Goal: Task Accomplishment & Management: Use online tool/utility

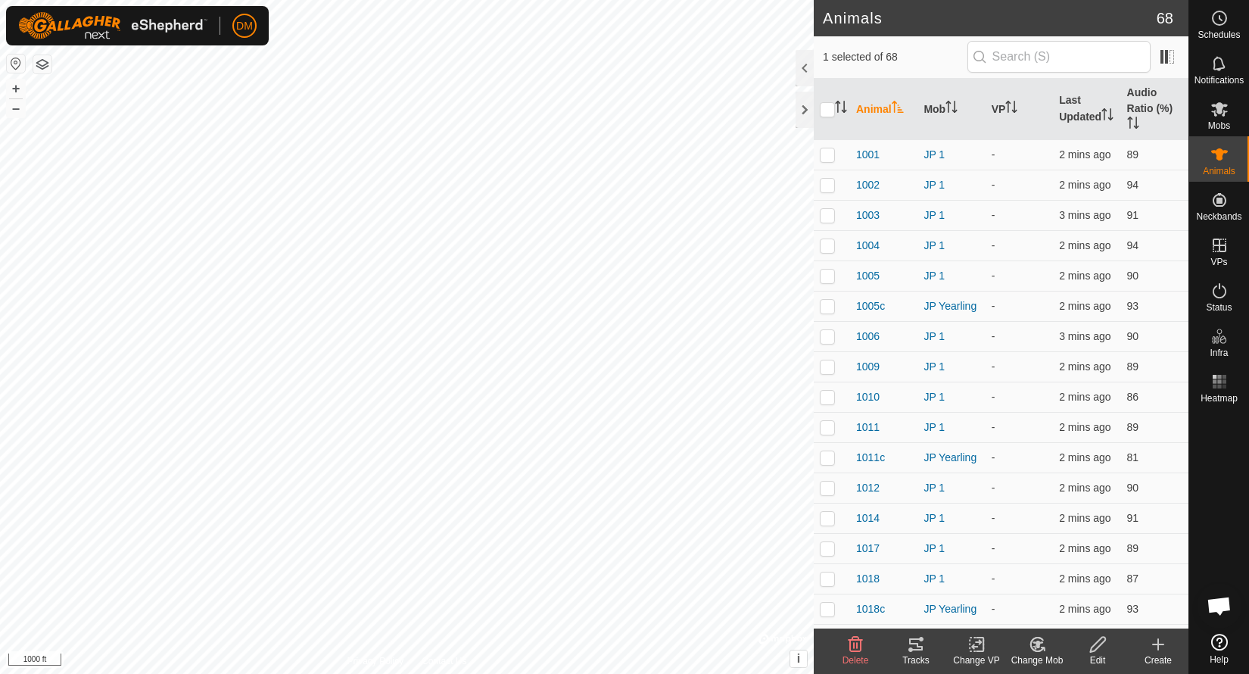
checkbox input "true"
checkbox input "false"
click at [919, 640] on icon at bounding box center [916, 644] width 14 height 12
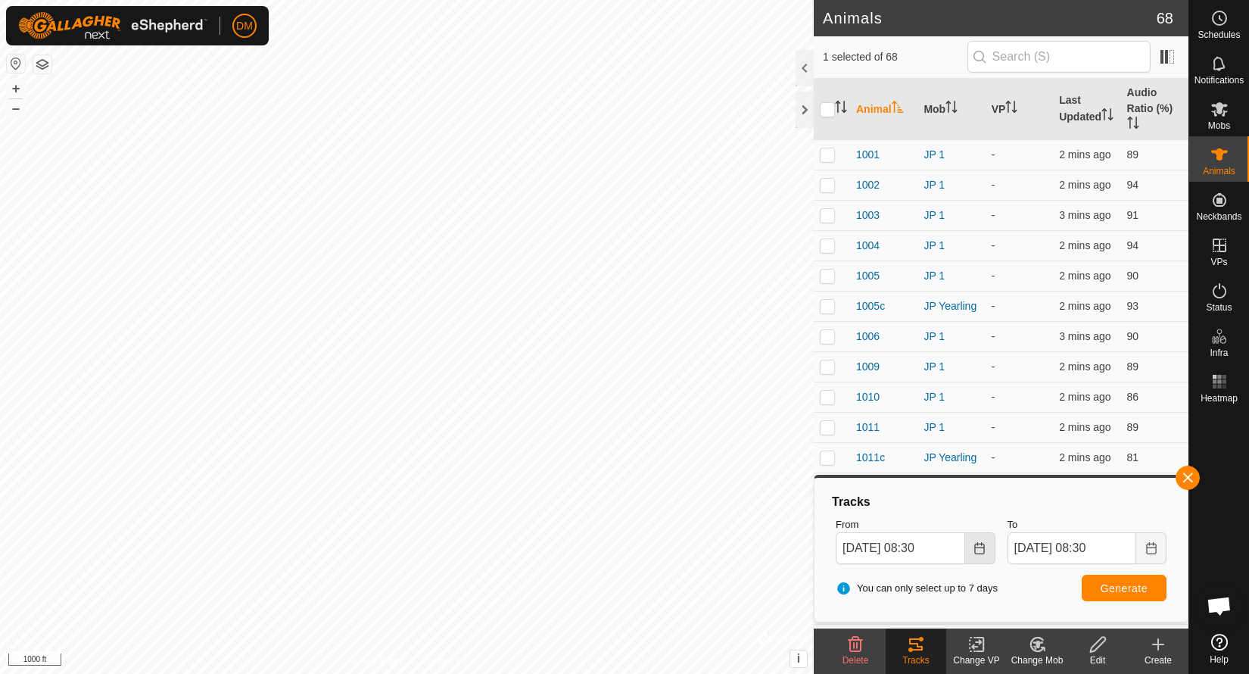
click at [981, 547] on icon "Choose Date" at bounding box center [980, 548] width 12 height 12
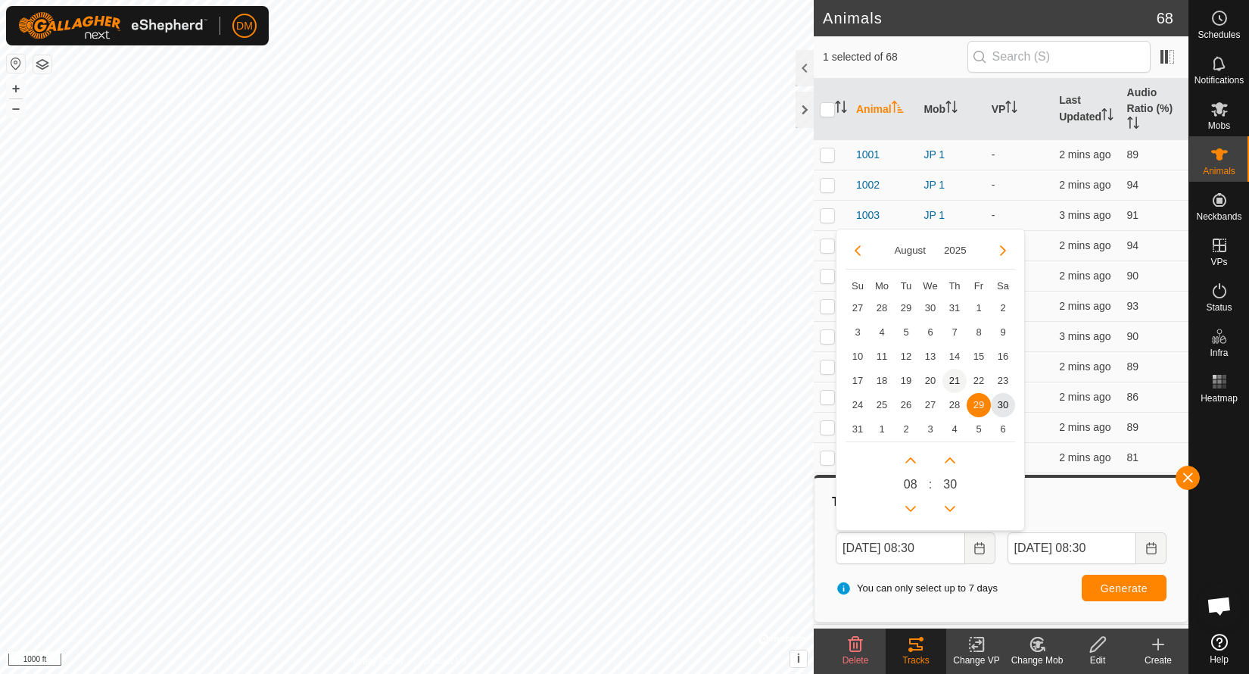
click at [955, 376] on span "21" at bounding box center [955, 381] width 24 height 24
type input "[DATE] 08:30"
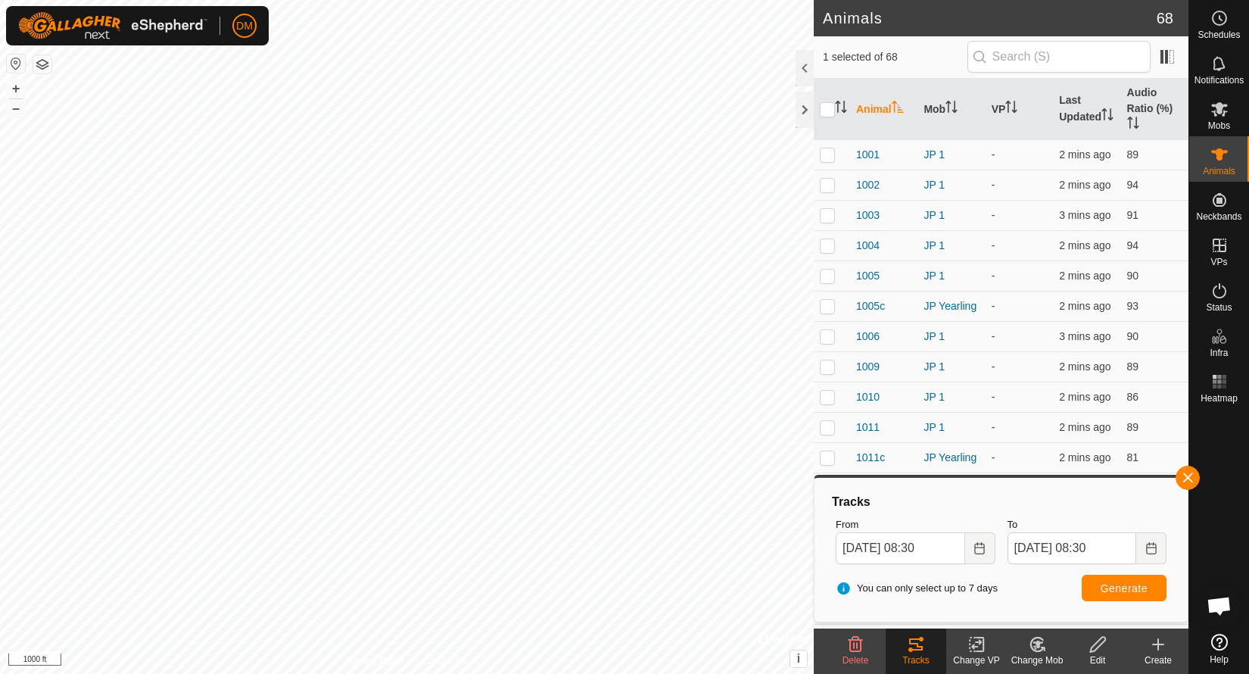
click at [1146, 578] on button "Generate" at bounding box center [1124, 588] width 85 height 27
click at [980, 548] on icon "Choose Date" at bounding box center [980, 548] width 12 height 12
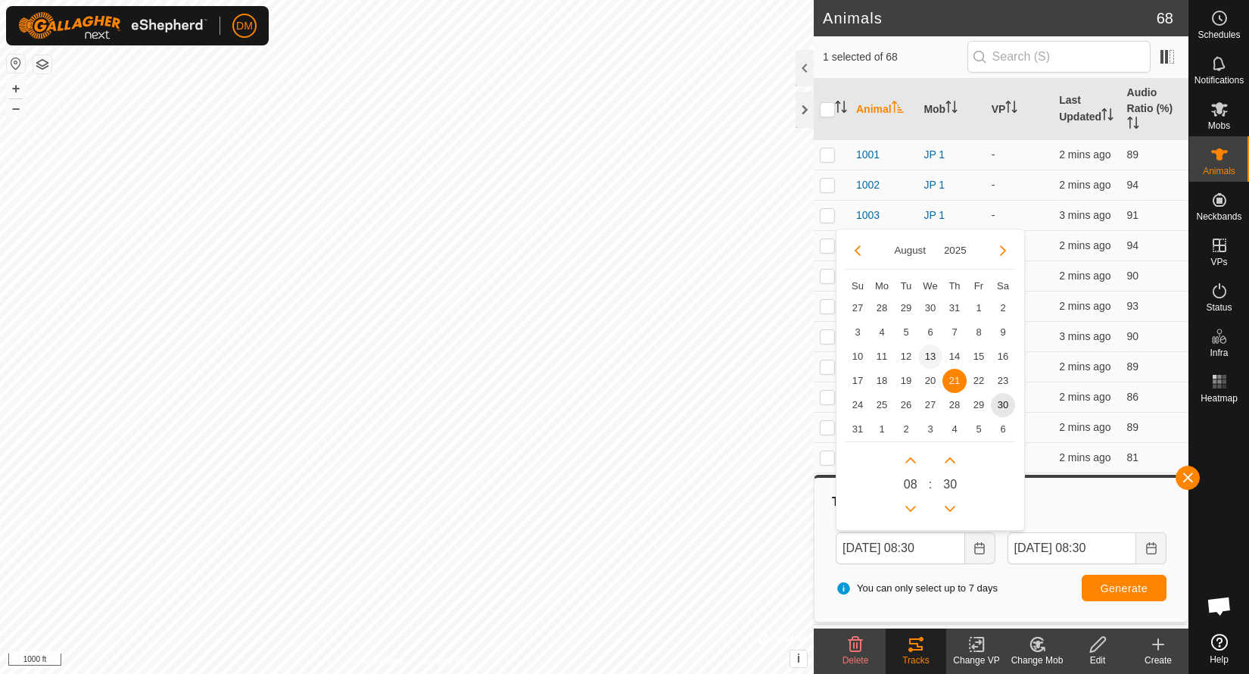
click at [931, 356] on span "13" at bounding box center [930, 357] width 24 height 24
type input "[DATE] 08:30"
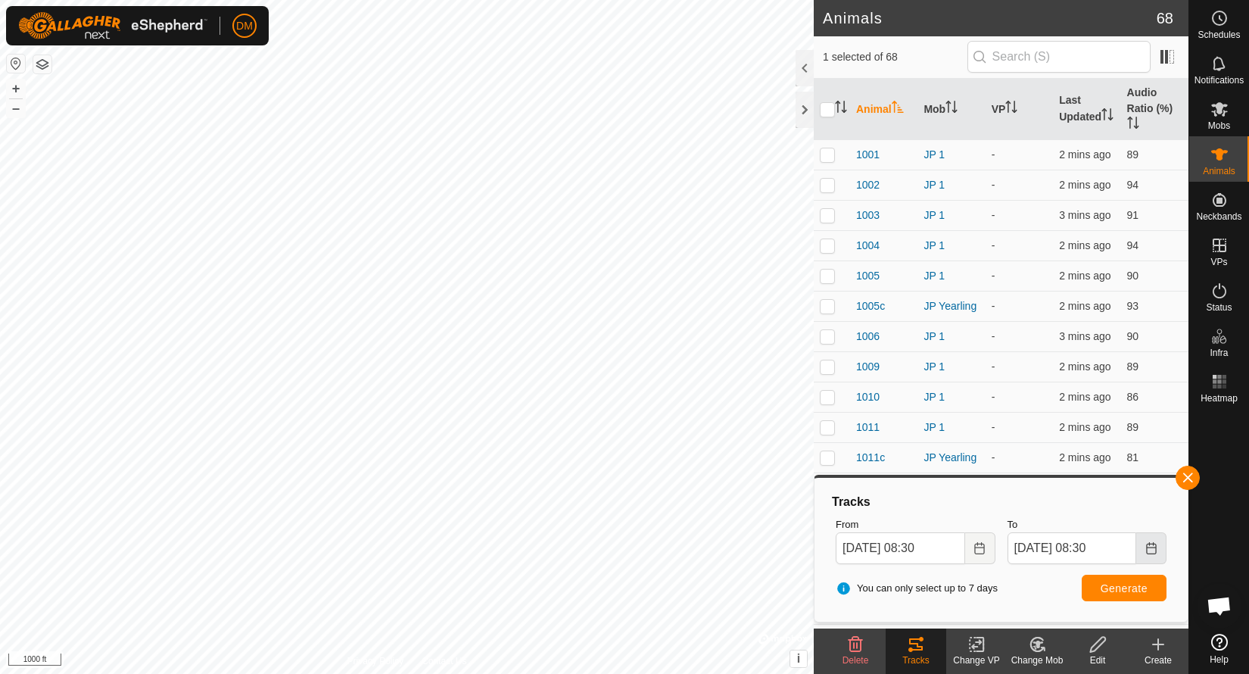
click at [1146, 550] on icon "Choose Date" at bounding box center [1152, 548] width 12 height 12
click at [1114, 589] on span "Generate" at bounding box center [1124, 588] width 47 height 12
click at [15, 86] on button "+" at bounding box center [16, 89] width 18 height 18
click at [977, 554] on button "Choose Date" at bounding box center [980, 548] width 30 height 32
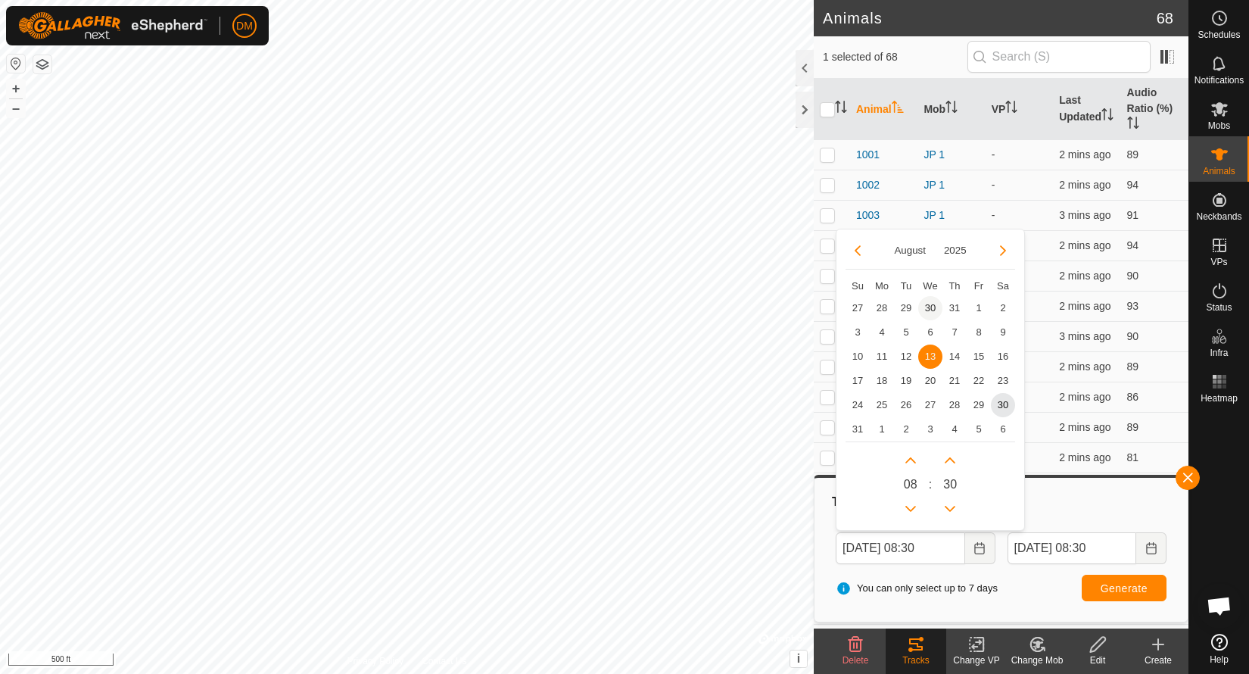
click at [932, 310] on span "30" at bounding box center [930, 308] width 24 height 24
type input "[DATE] 08:30"
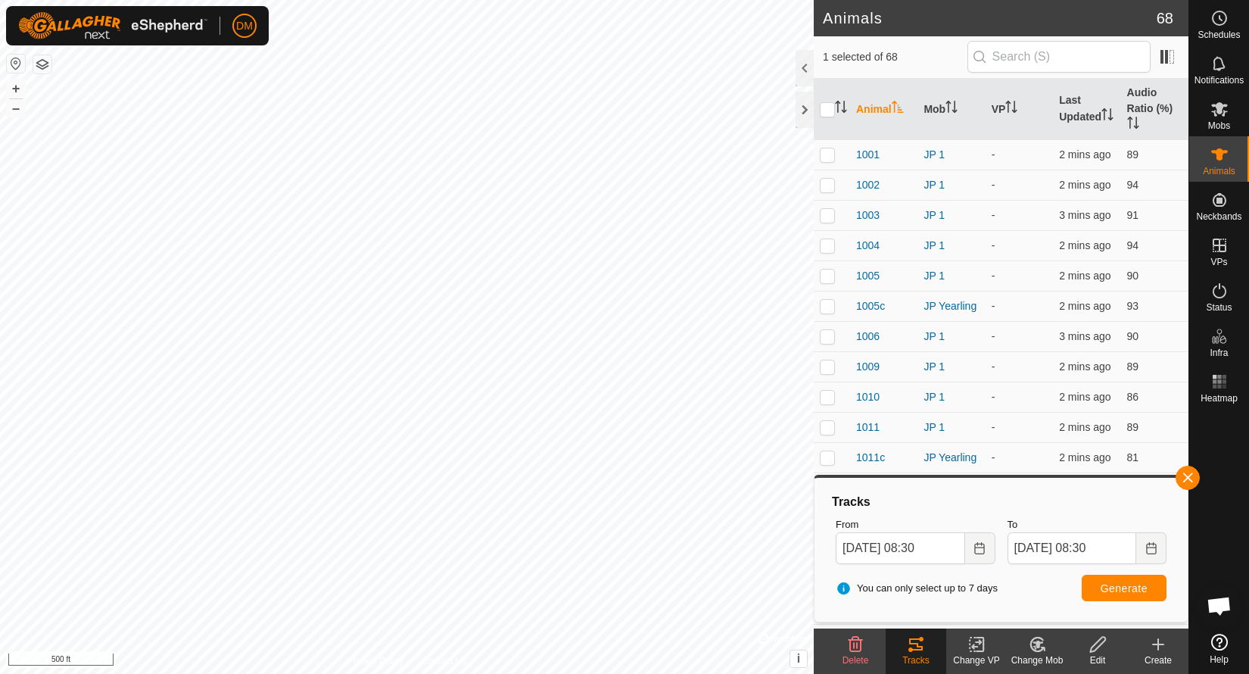
click at [1114, 588] on span "Generate" at bounding box center [1124, 588] width 47 height 12
